Goal: Navigation & Orientation: Find specific page/section

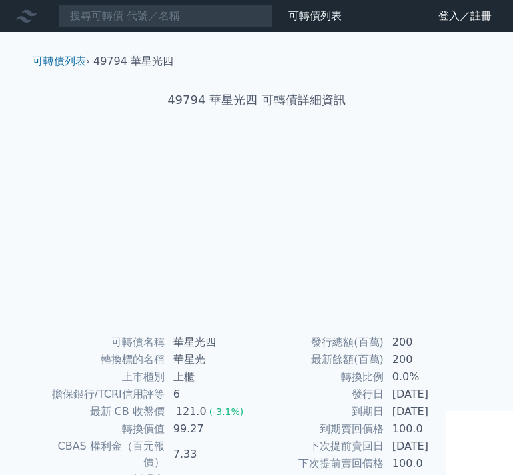
scroll to position [133, 0]
click at [457, 10] on link "登入／註冊" at bounding box center [465, 15] width 75 height 21
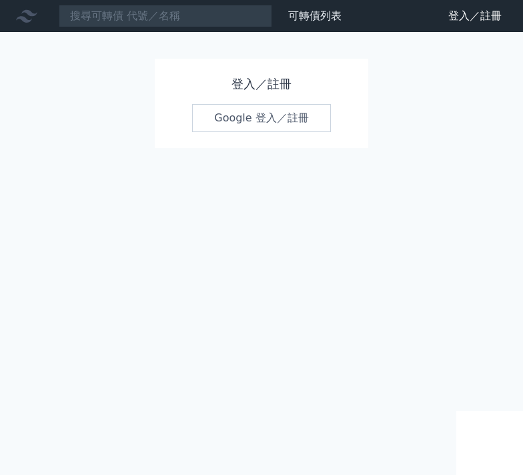
click at [264, 117] on link "Google 登入／註冊" at bounding box center [261, 118] width 139 height 28
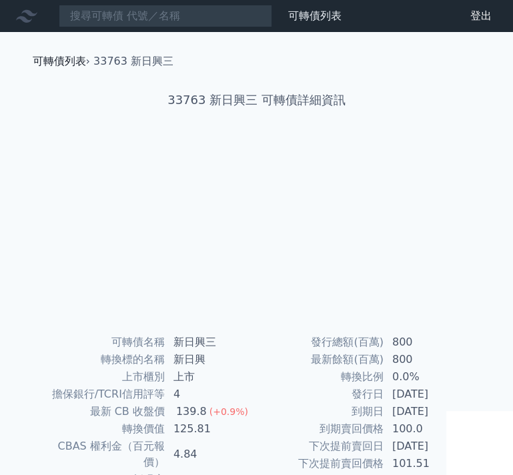
click at [67, 65] on link "可轉債列表" at bounding box center [59, 61] width 53 height 13
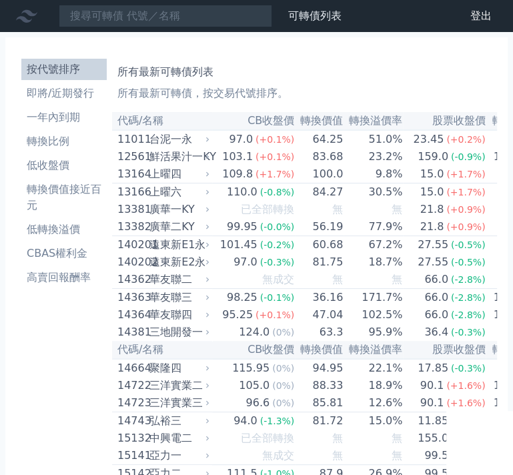
click at [358, 77] on h1 "所有最新可轉債列表" at bounding box center [304, 72] width 374 height 16
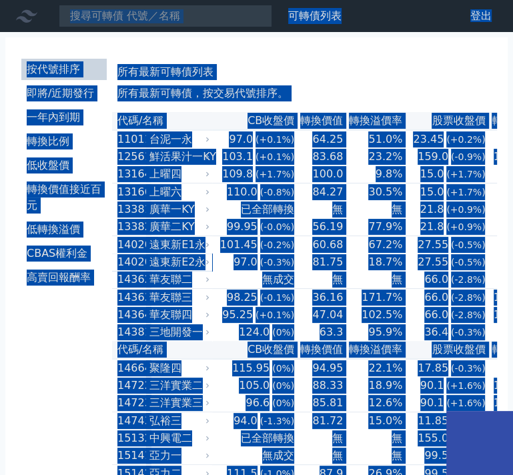
copy body "lorem ipsu dolor sita co ad elits do/eius tempo inci utla etdolore magna ALIQua…"
